Goal: Task Accomplishment & Management: Manage account settings

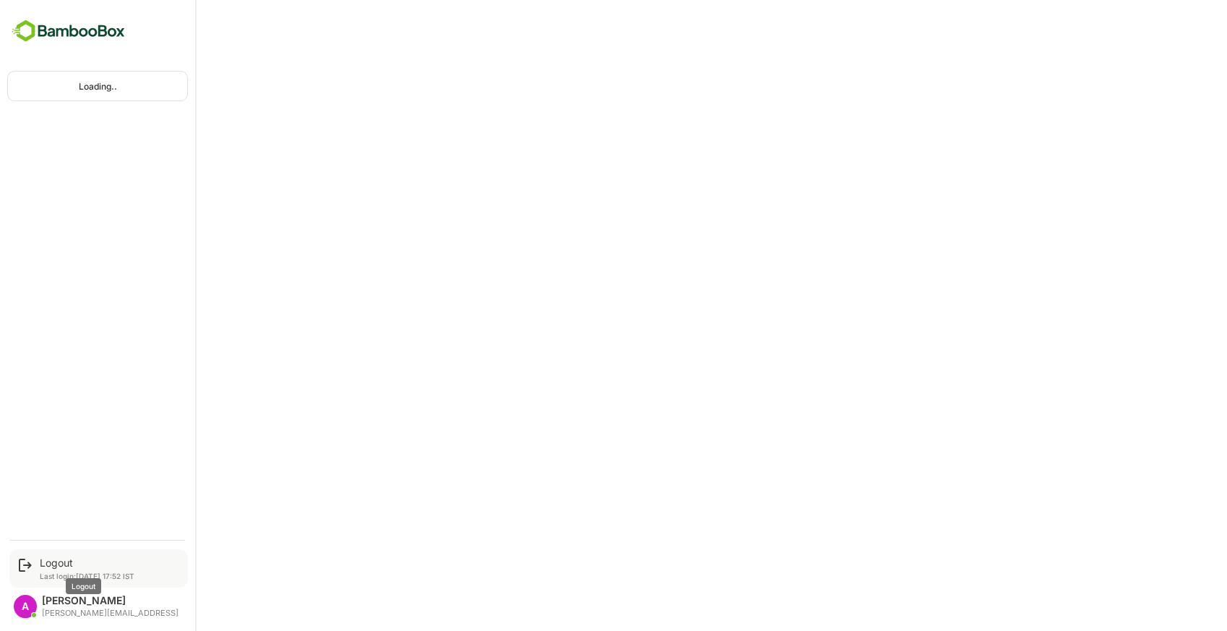
click at [63, 561] on div "Logout" at bounding box center [87, 563] width 95 height 12
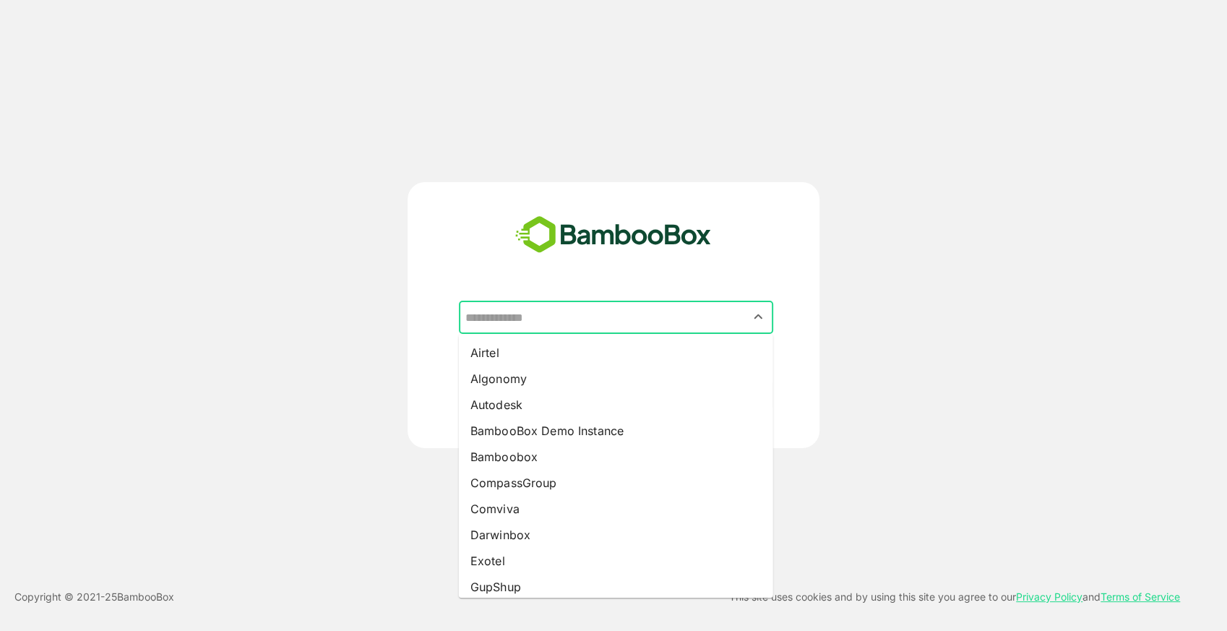
click at [595, 326] on input "text" at bounding box center [616, 317] width 309 height 27
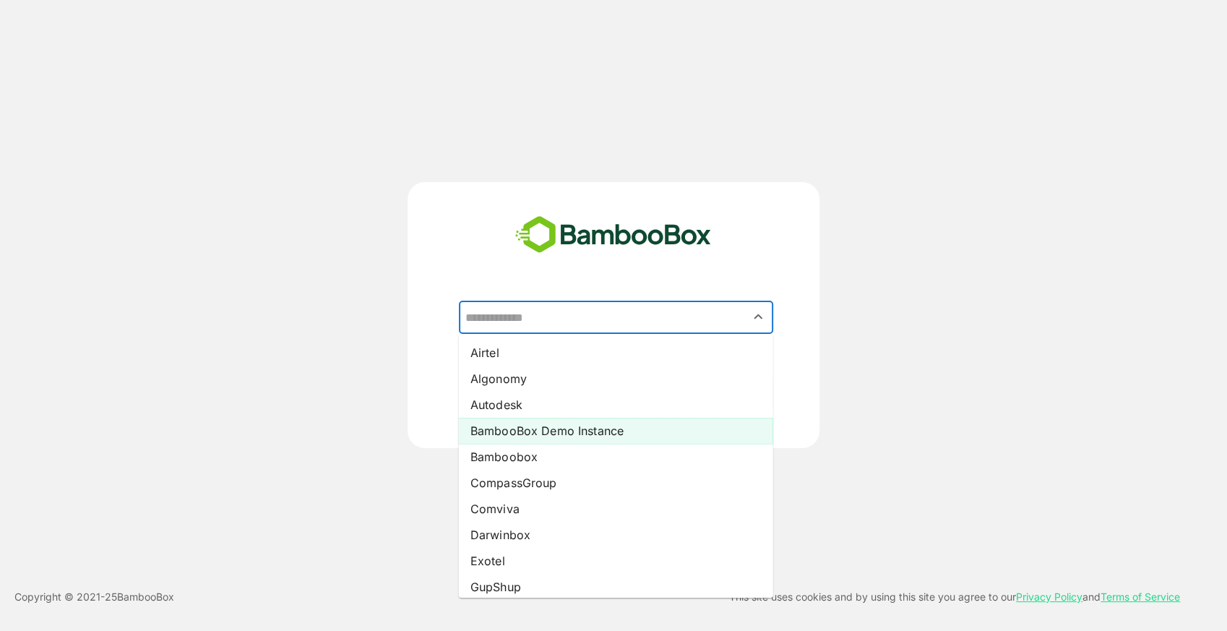
click at [596, 425] on li "BambooBox Demo Instance" at bounding box center [616, 431] width 314 height 26
type input "**********"
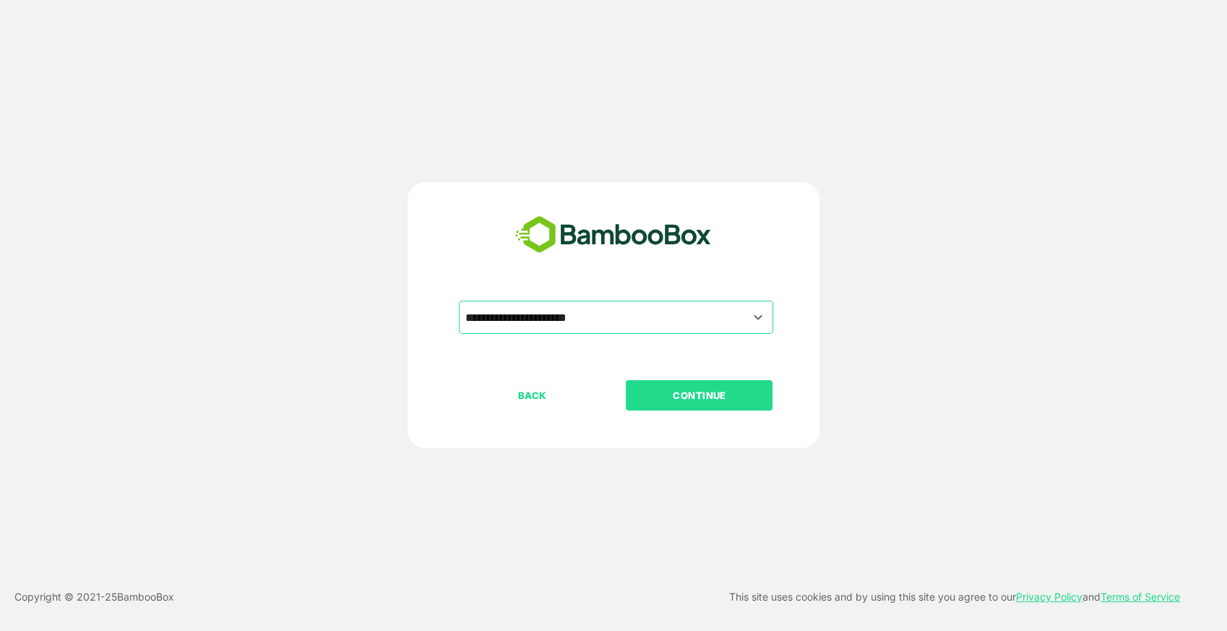
click at [707, 390] on p "CONTINUE" at bounding box center [699, 395] width 145 height 16
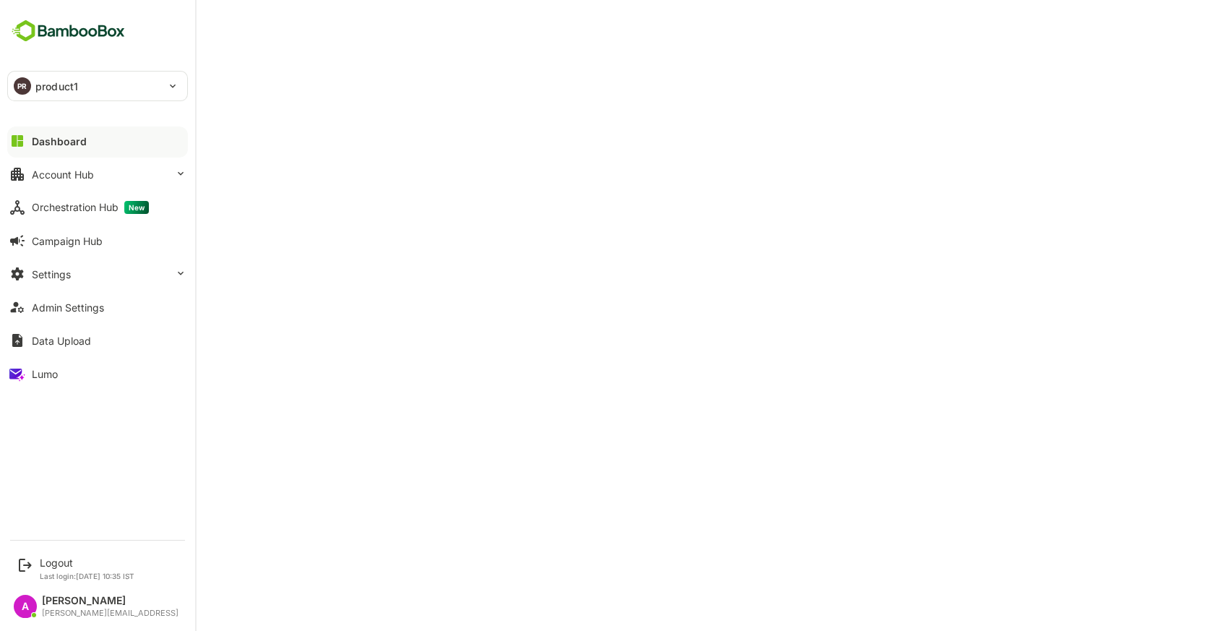
click at [34, 90] on div "PR product1" at bounding box center [89, 86] width 162 height 29
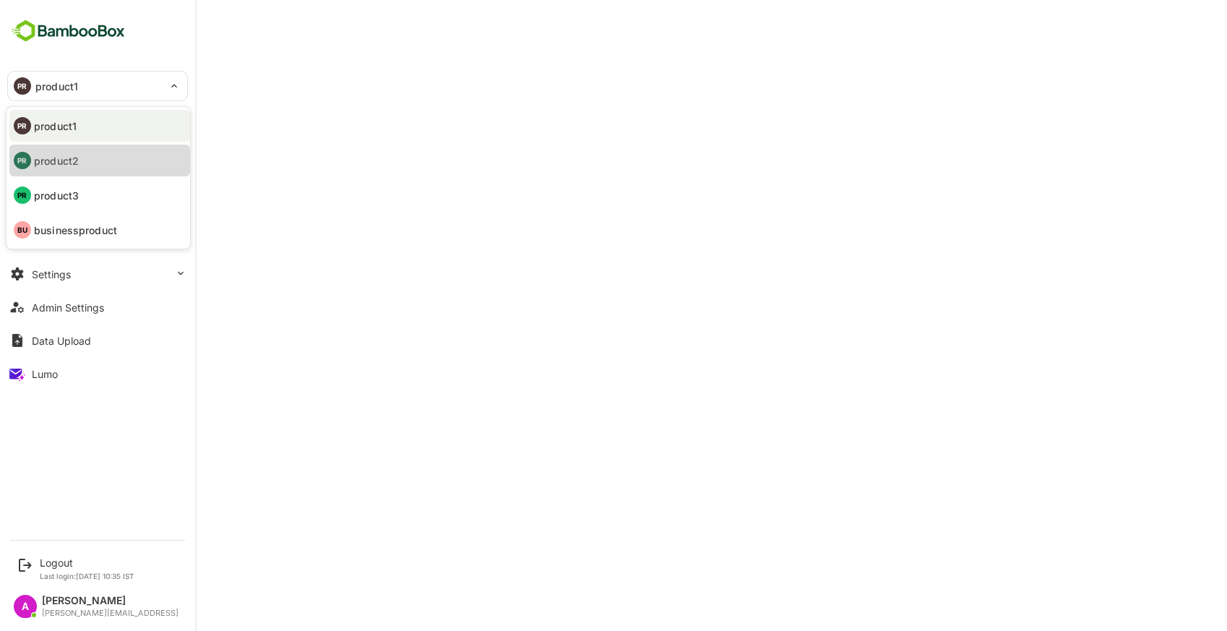
click at [69, 152] on li "PR product2" at bounding box center [99, 161] width 181 height 32
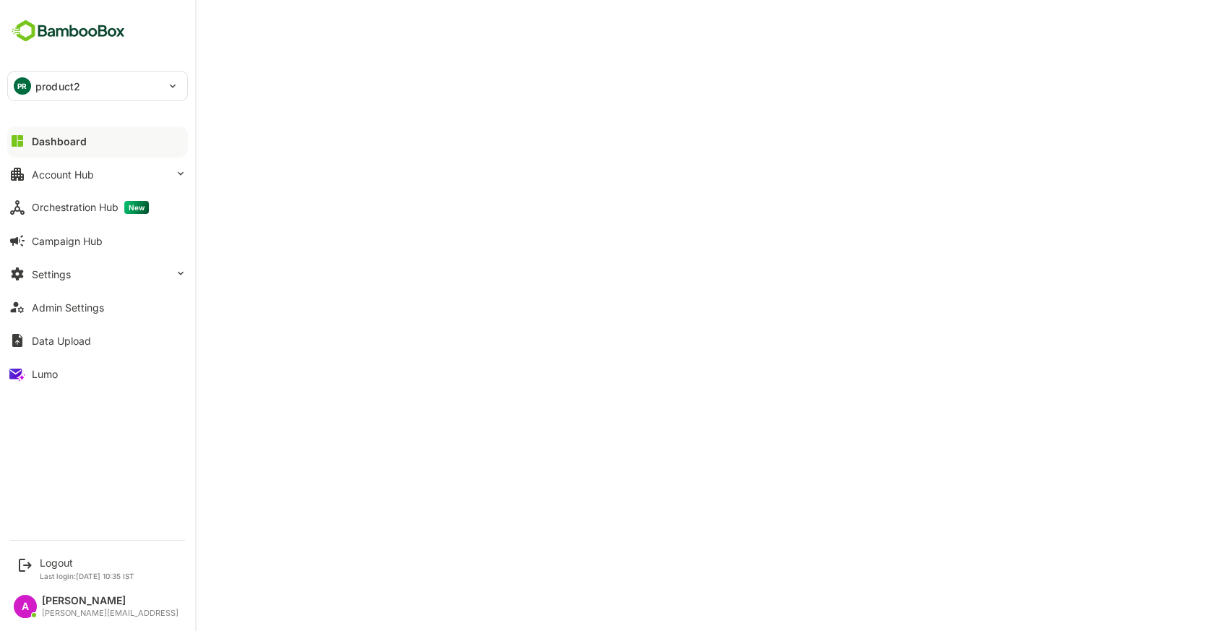
click at [44, 93] on p "product2" at bounding box center [57, 86] width 45 height 15
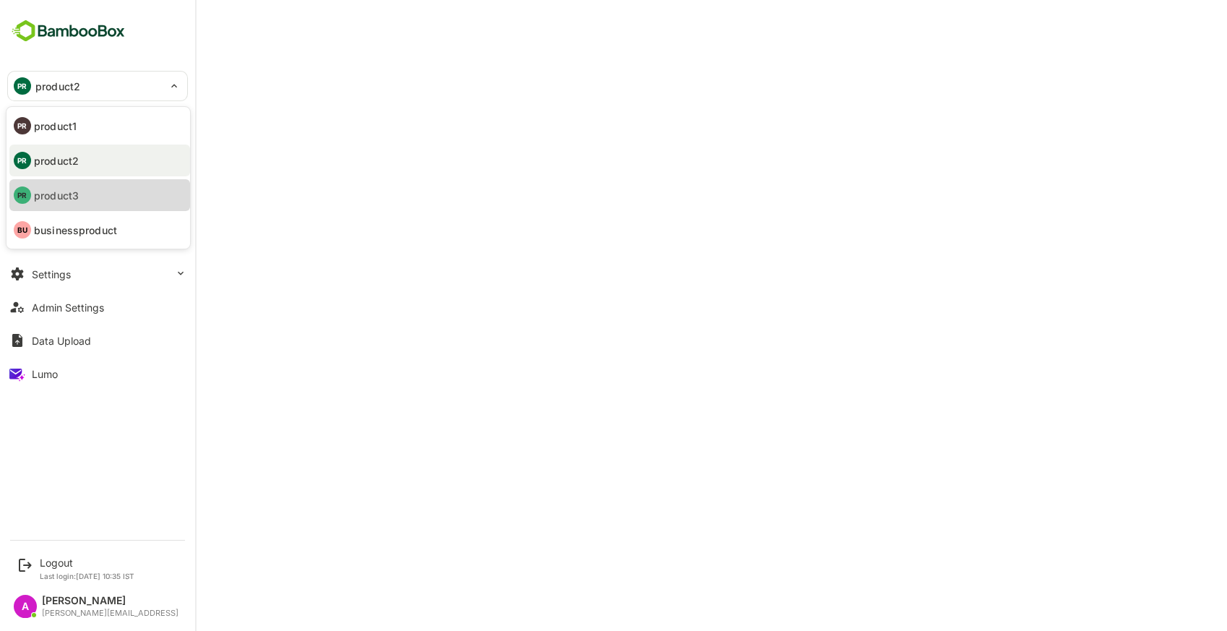
click at [85, 202] on li "PR product3" at bounding box center [99, 195] width 181 height 32
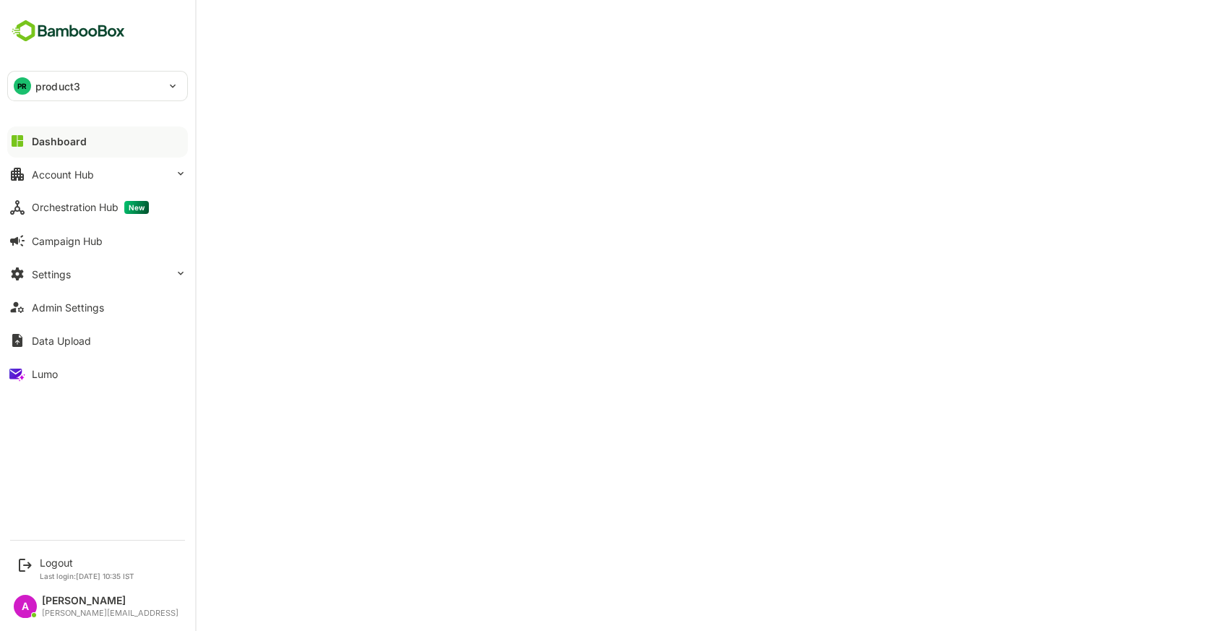
click at [67, 90] on p "product3" at bounding box center [57, 86] width 45 height 15
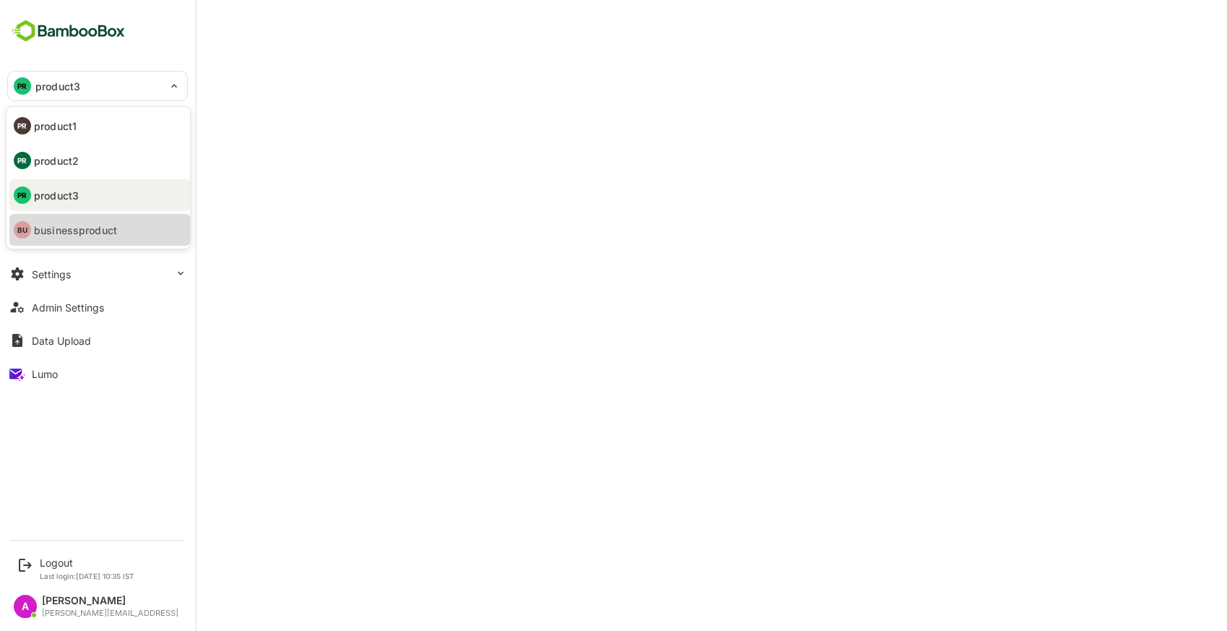
click at [88, 230] on p "businessproduct" at bounding box center [75, 230] width 83 height 15
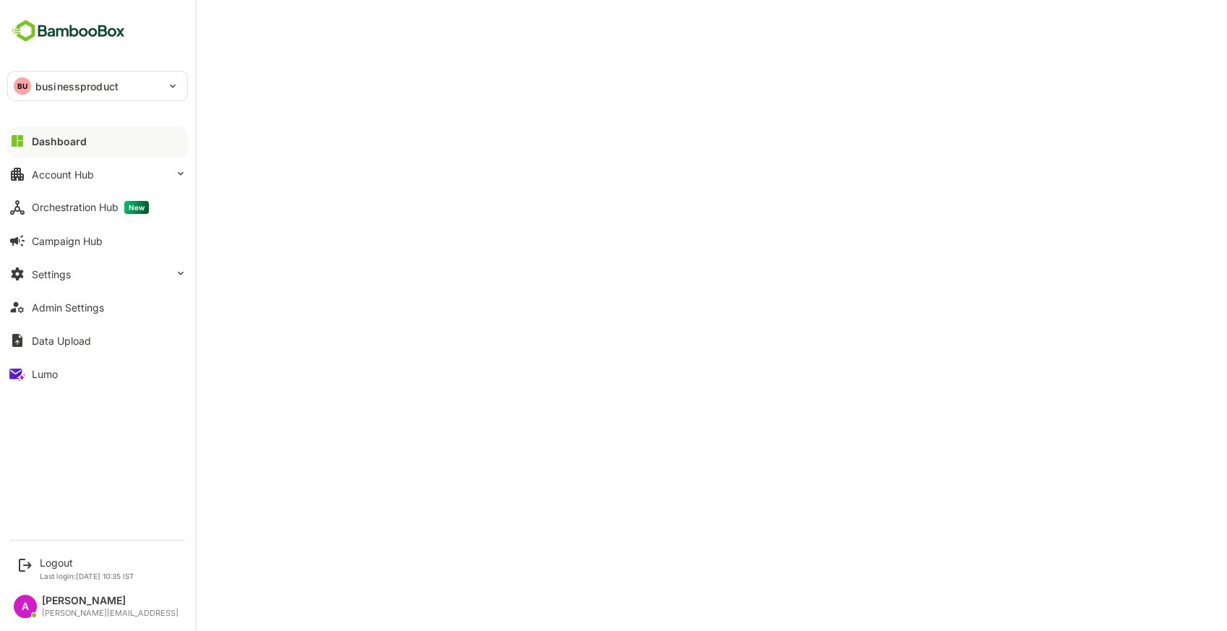
click at [75, 82] on p "businessproduct" at bounding box center [76, 86] width 83 height 15
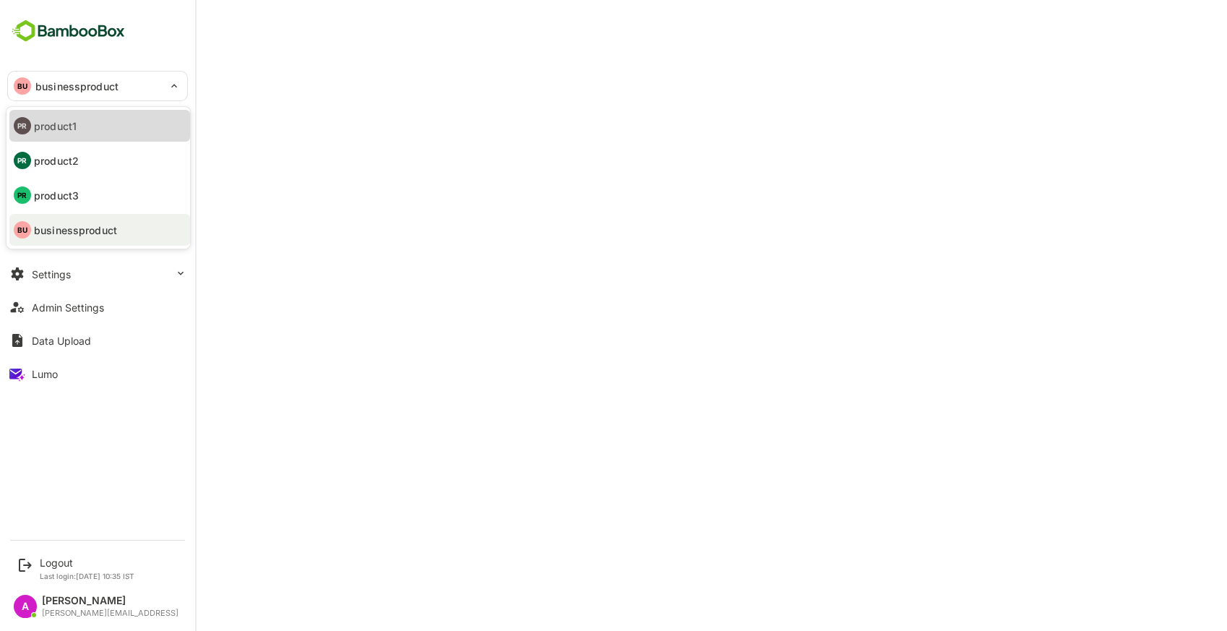
click at [64, 117] on li "PR product1" at bounding box center [99, 126] width 181 height 32
type input "********"
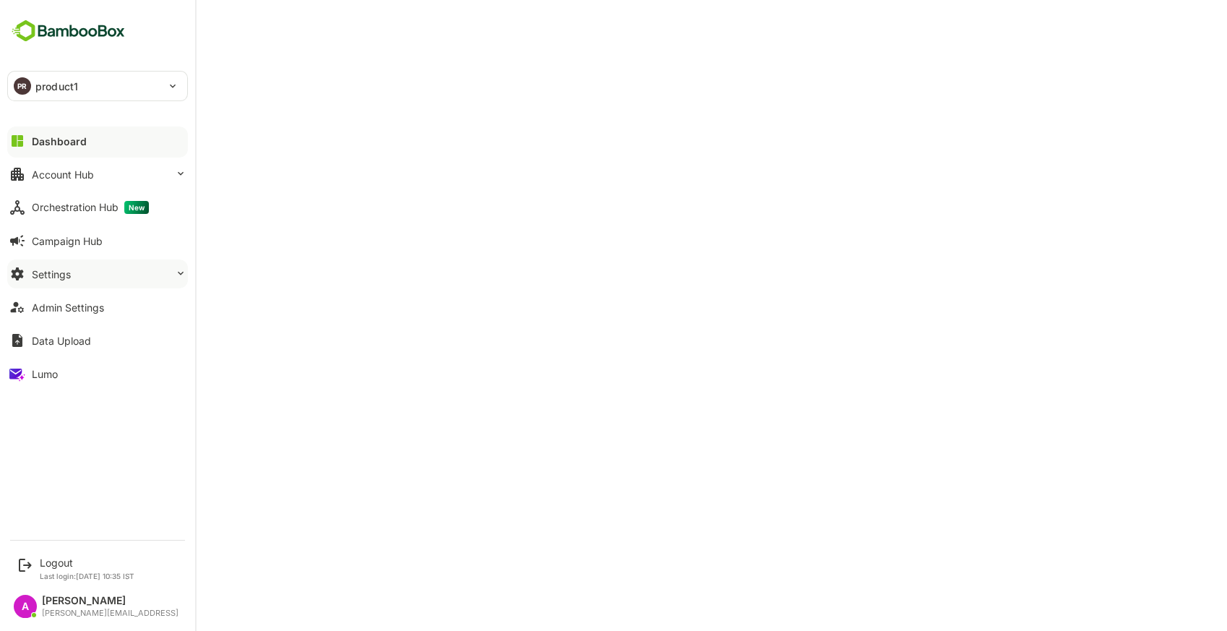
click at [73, 275] on button "Settings" at bounding box center [97, 274] width 181 height 29
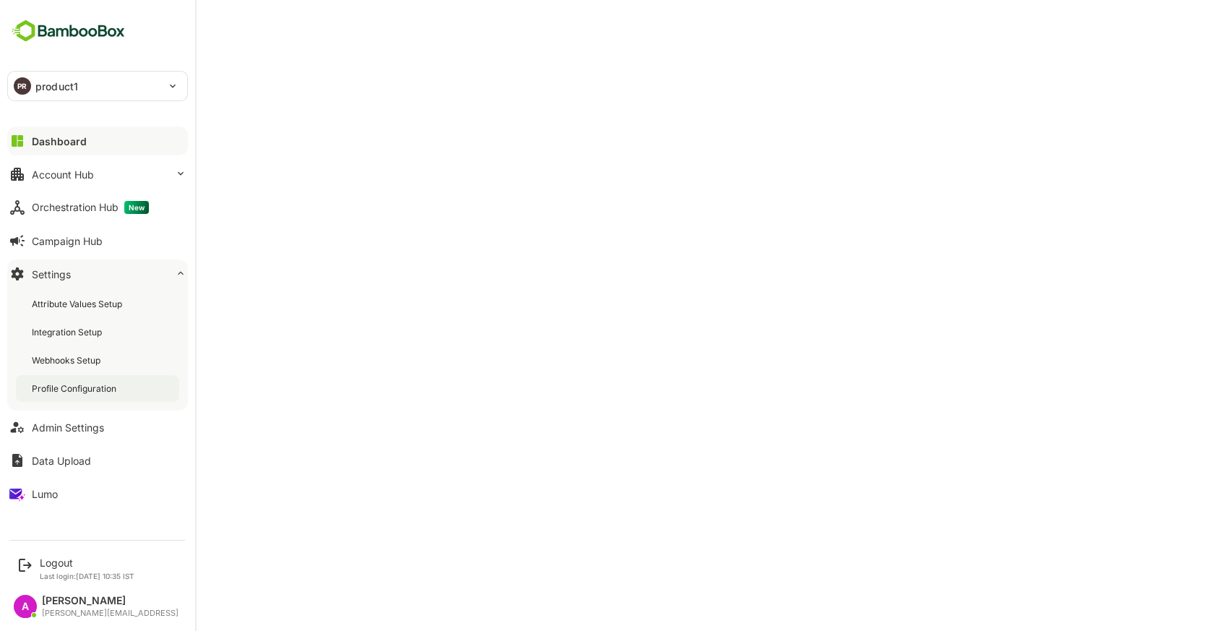
click at [81, 379] on div "Profile Configuration" at bounding box center [97, 388] width 163 height 27
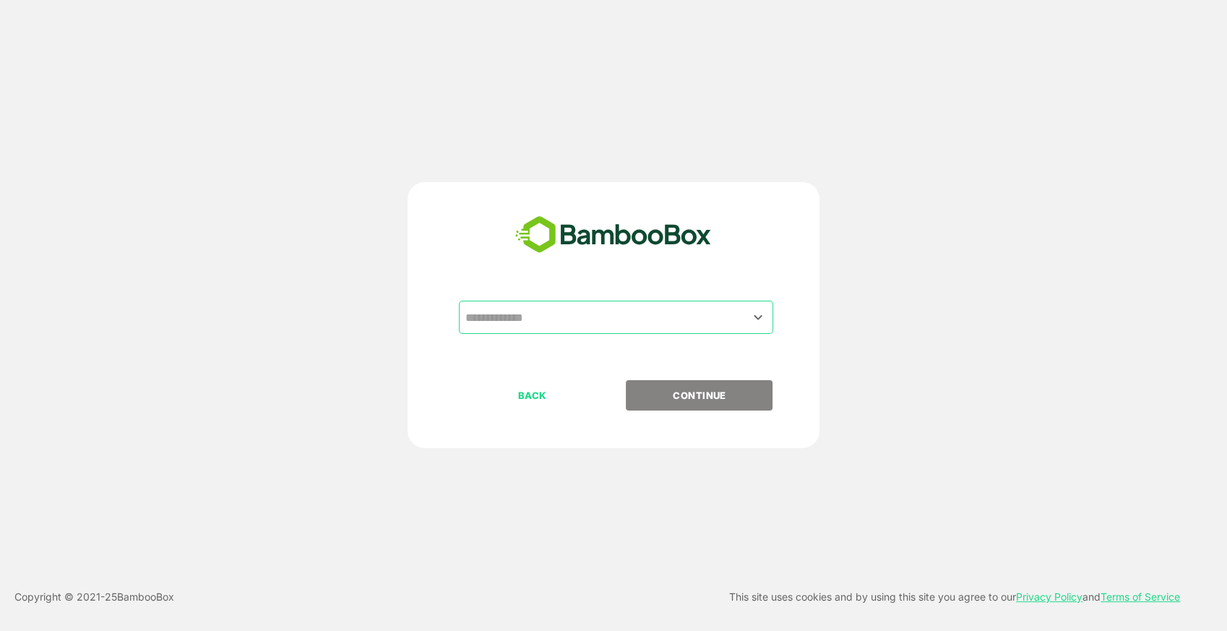
click at [563, 327] on input "text" at bounding box center [616, 317] width 309 height 27
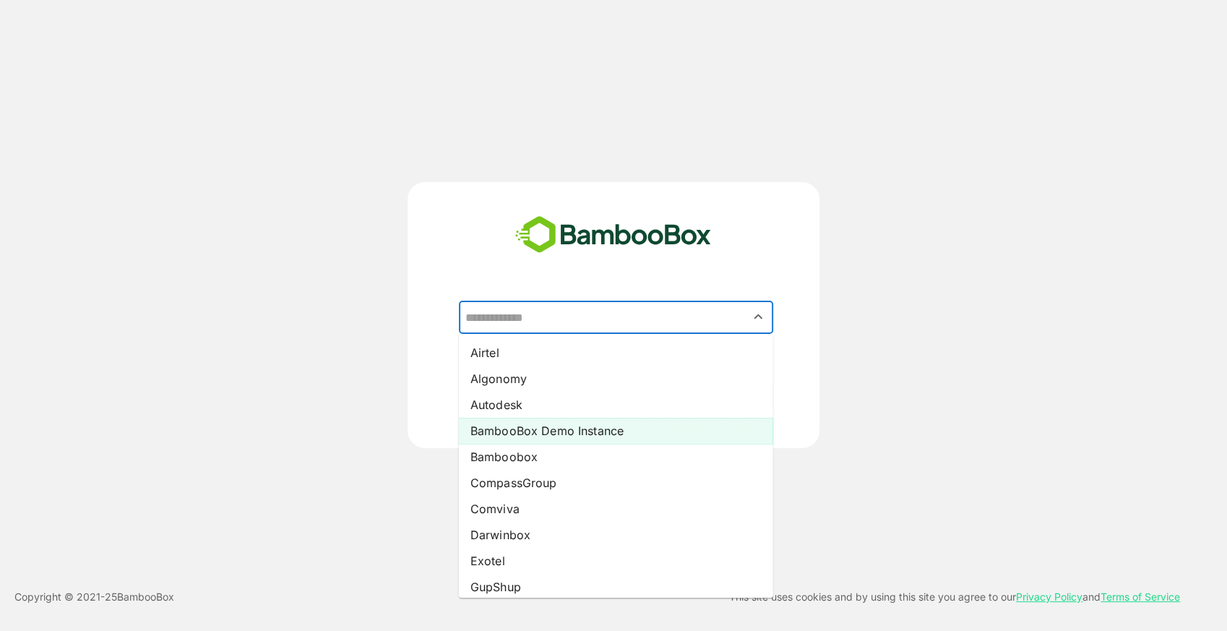
click at [565, 425] on li "BambooBox Demo Instance" at bounding box center [616, 431] width 314 height 26
type input "**********"
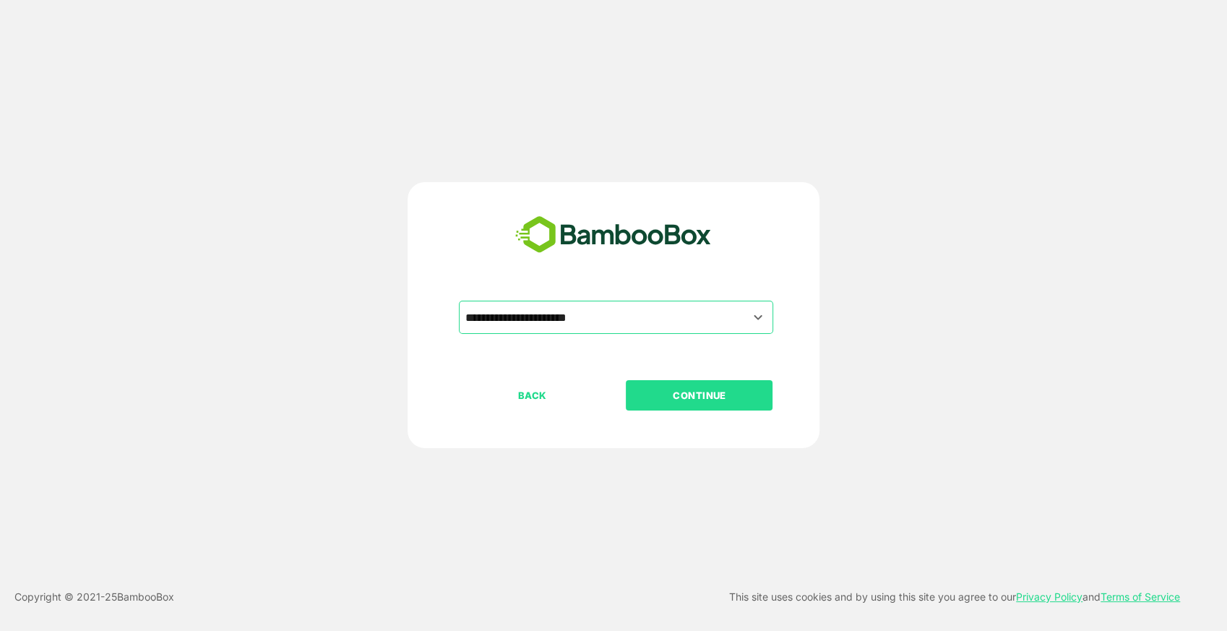
click at [659, 395] on p "CONTINUE" at bounding box center [699, 395] width 145 height 16
